Goal: Task Accomplishment & Management: Use online tool/utility

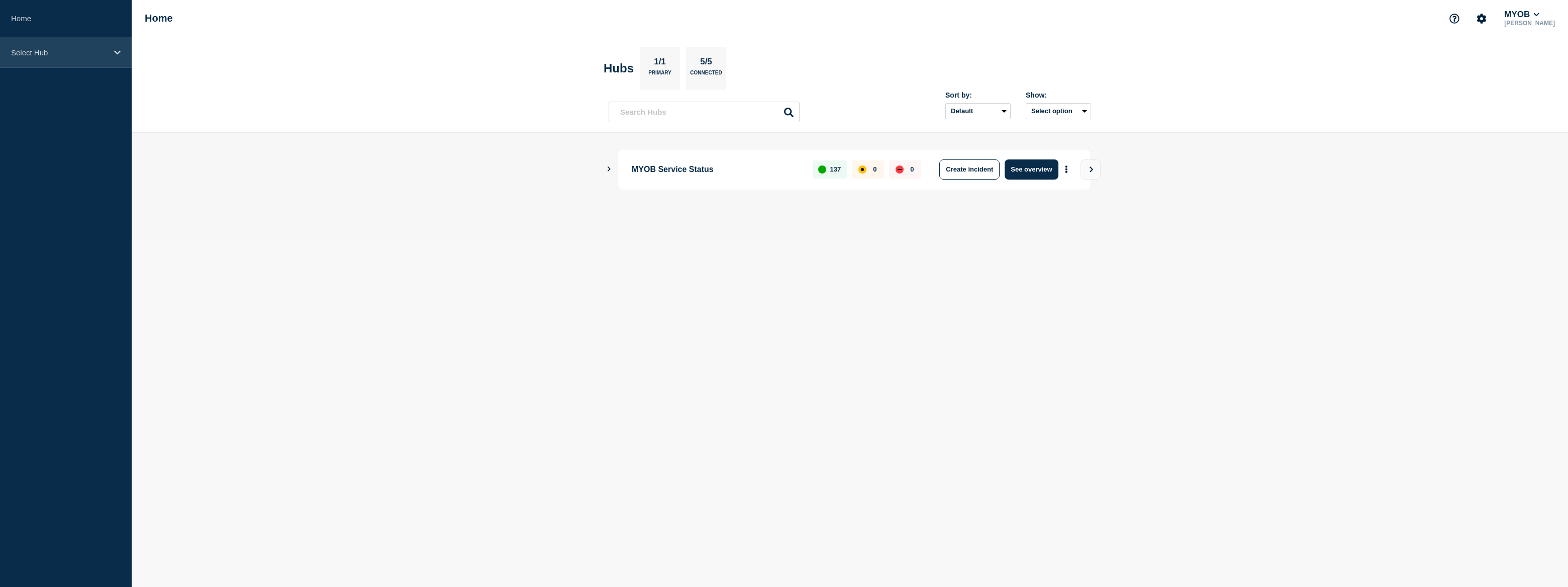
click at [111, 50] on div "Select Hub" at bounding box center [66, 52] width 131 height 30
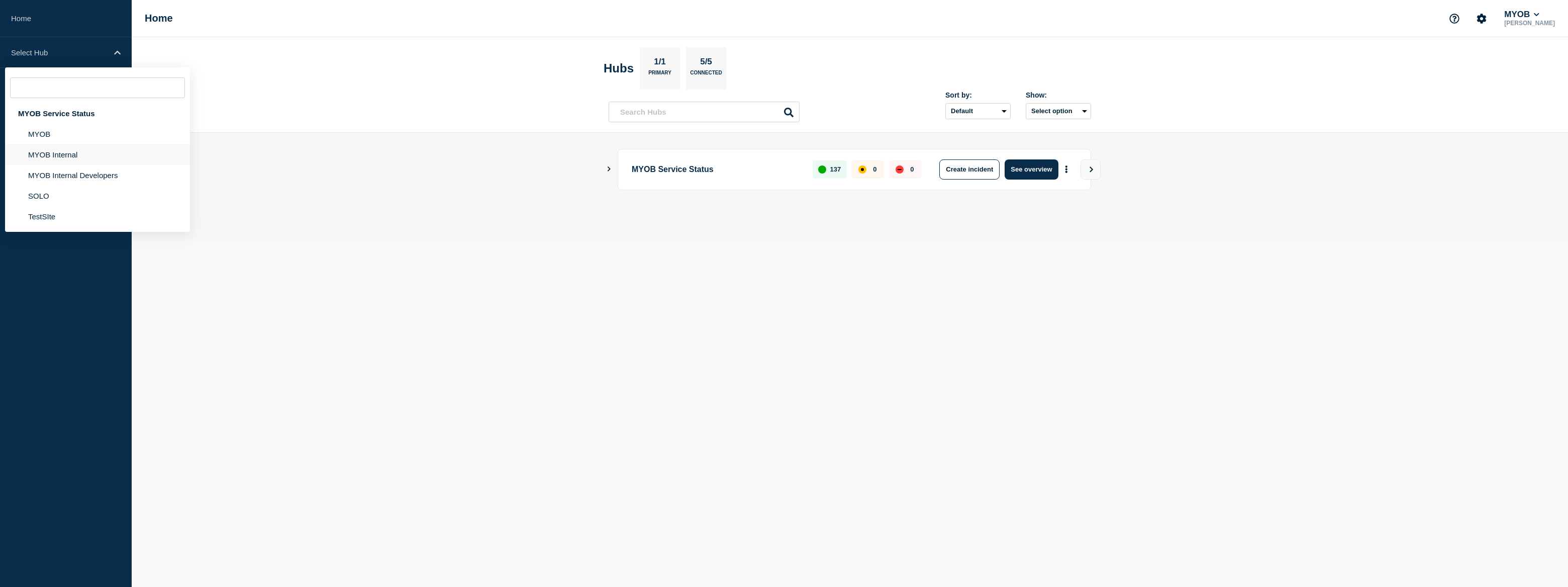
click at [65, 157] on li "MYOB Internal" at bounding box center [97, 155] width 185 height 21
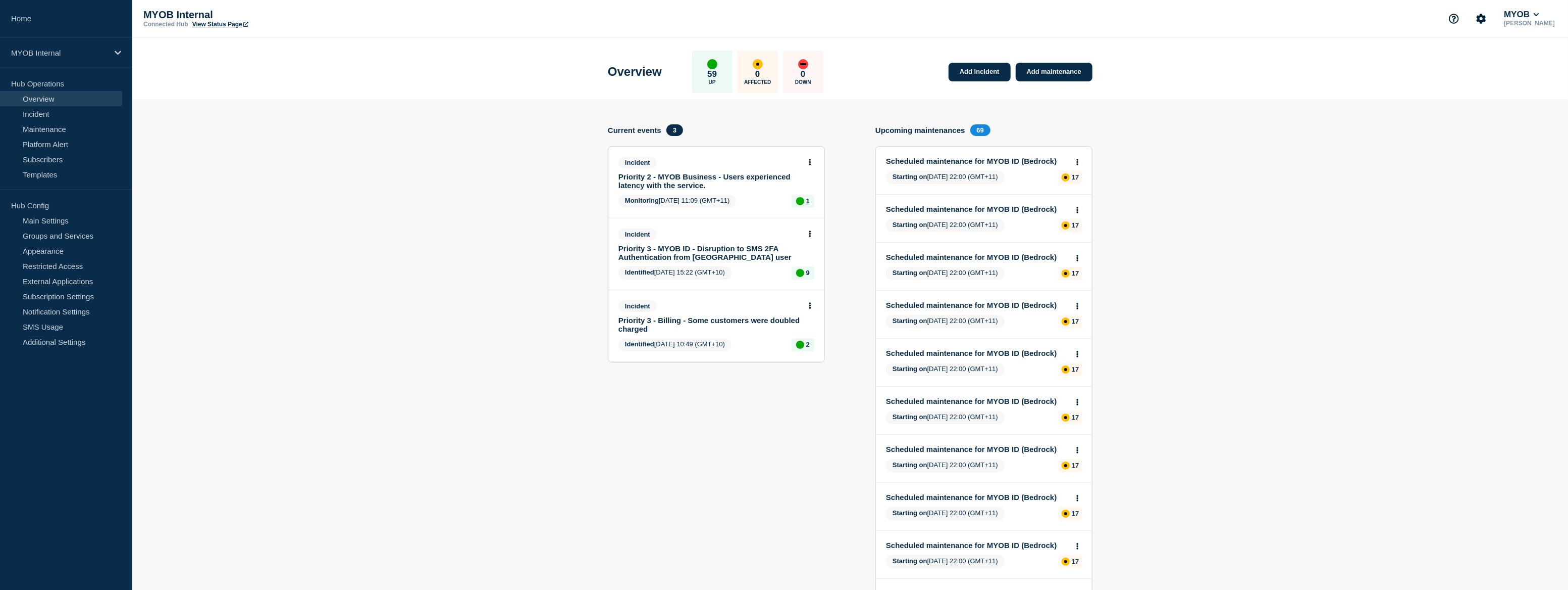
click at [763, 181] on link "Priority 2 - MYOB Business - Users experienced latency with the service." at bounding box center [709, 181] width 182 height 17
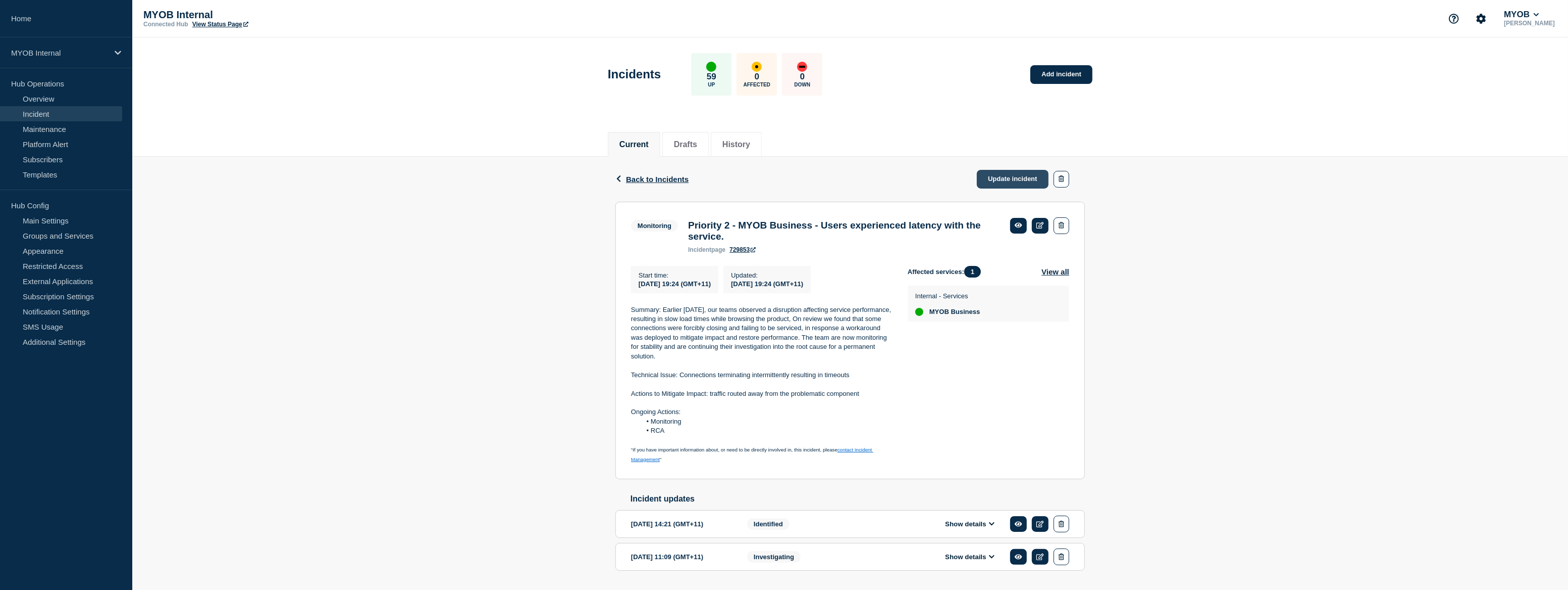
click at [1014, 178] on link "Update incident" at bounding box center [1013, 179] width 72 height 19
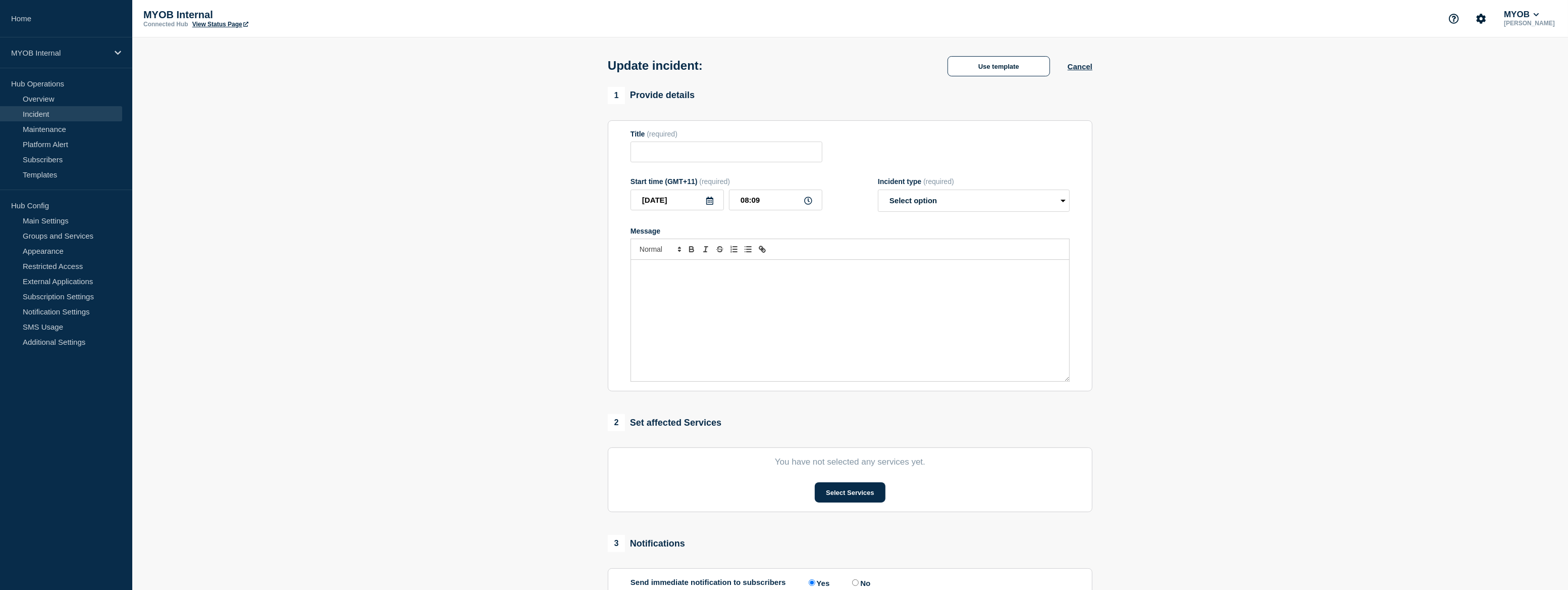
type input "Priority 2 - MYOB Business - Users experienced latency with the service."
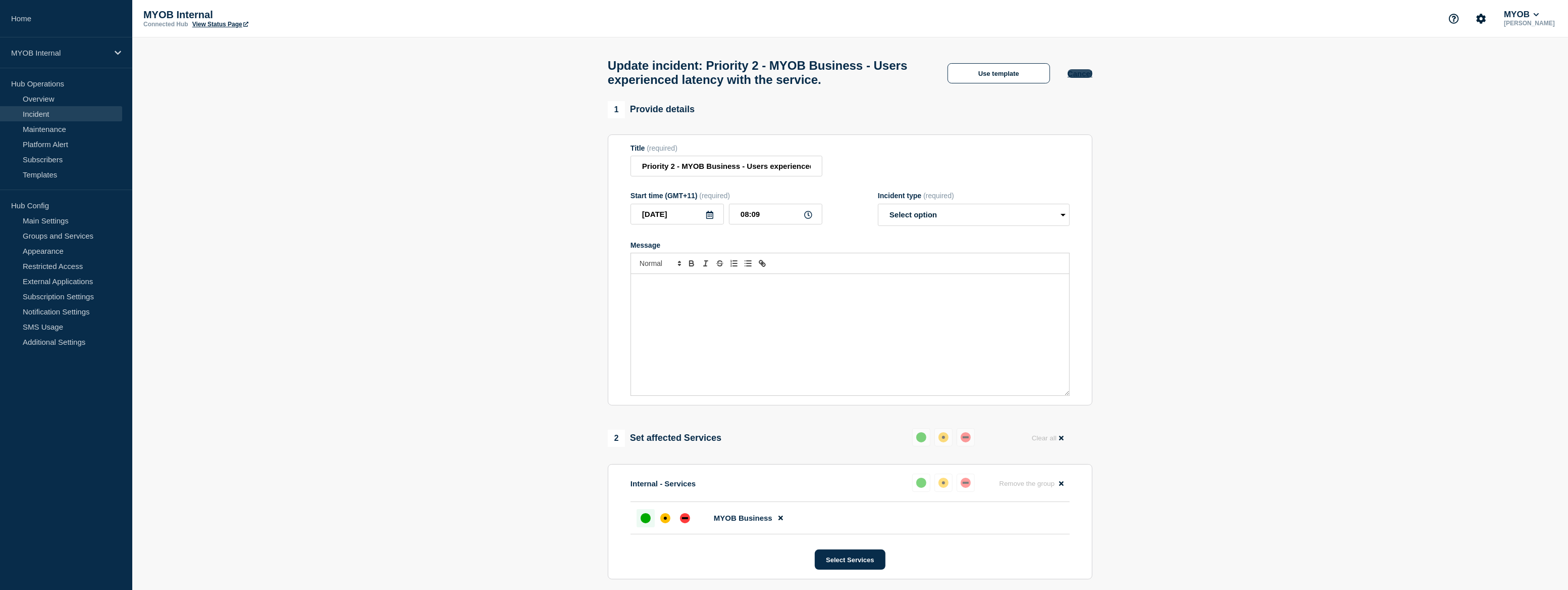
click at [1085, 77] on button "Cancel" at bounding box center [1080, 73] width 24 height 9
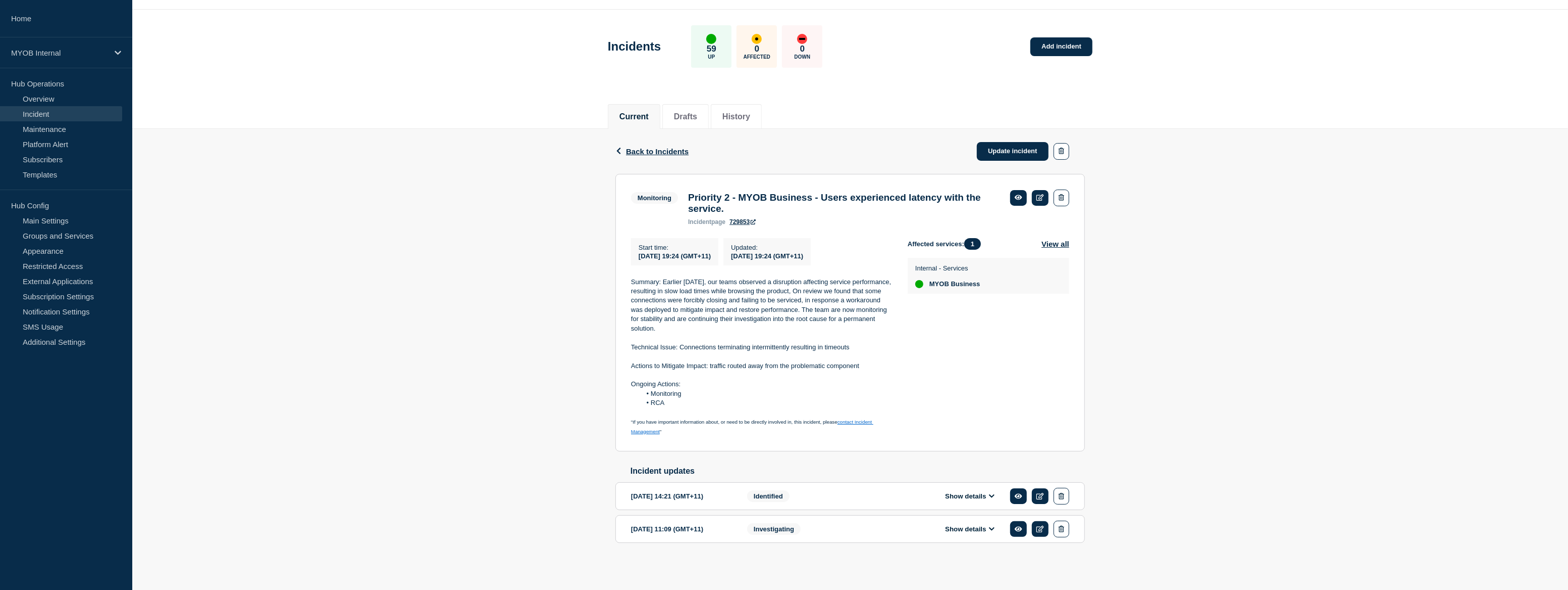
scroll to position [34, 0]
click at [1306, 381] on div "Back Back to Incidents Update incident Monitoring Priority 2 - MYOB Business - …" at bounding box center [850, 352] width 1436 height 446
click at [72, 45] on div "MYOB Internal" at bounding box center [66, 53] width 132 height 31
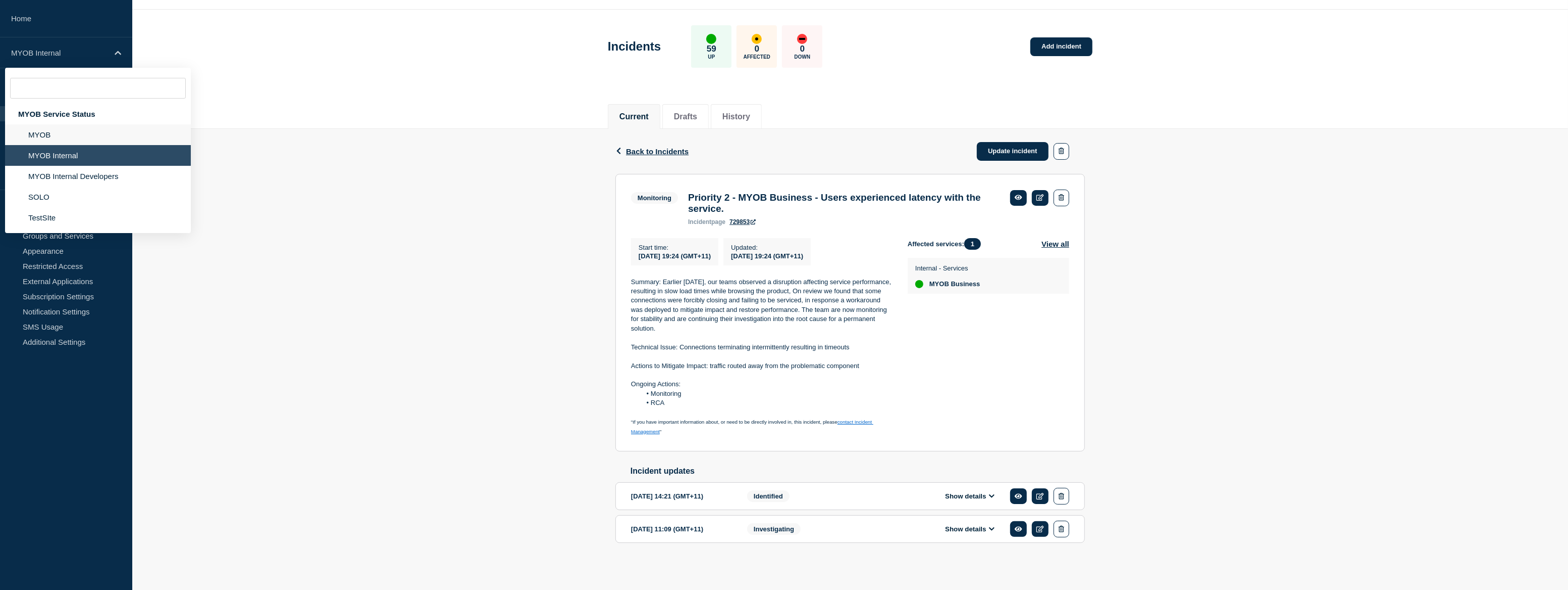
click at [102, 134] on li "MYOB" at bounding box center [98, 135] width 186 height 21
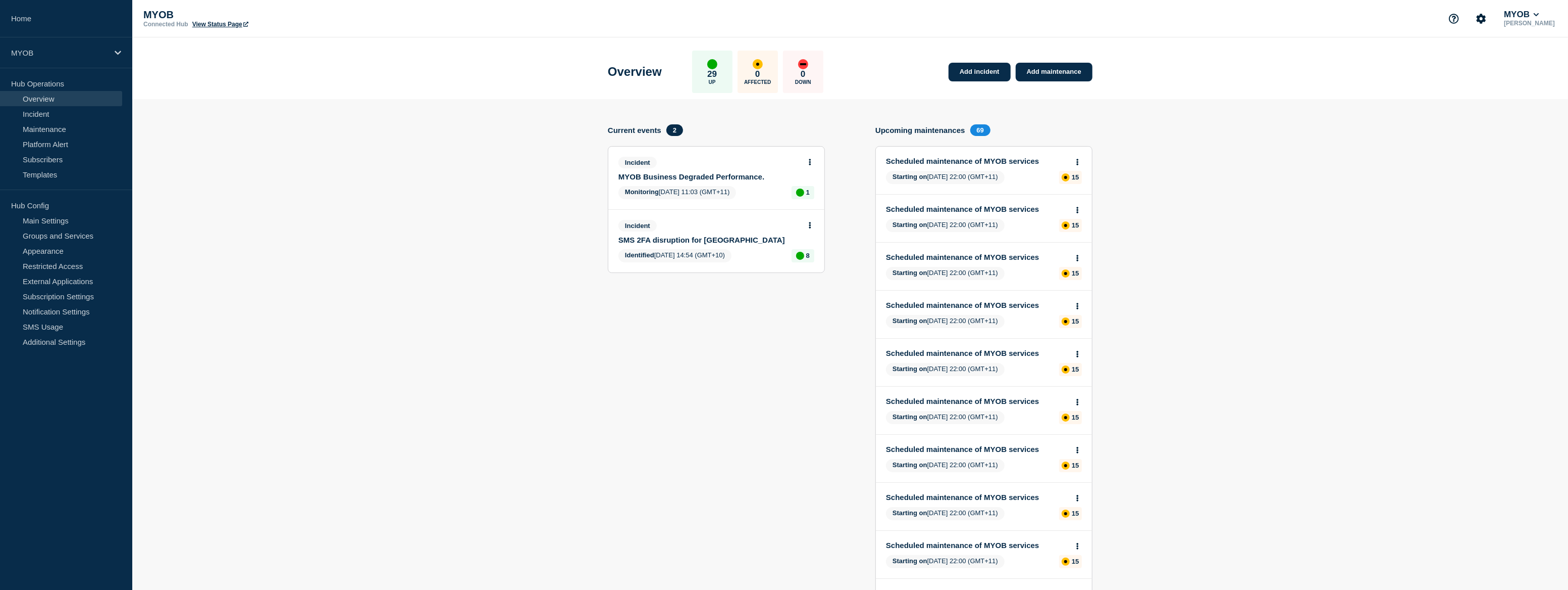
click at [509, 172] on section "Add incident Add maintenance Current events 2 Incident MYOB Business Degraded P…" at bounding box center [850, 547] width 1436 height 895
